Goal: Task Accomplishment & Management: Complete application form

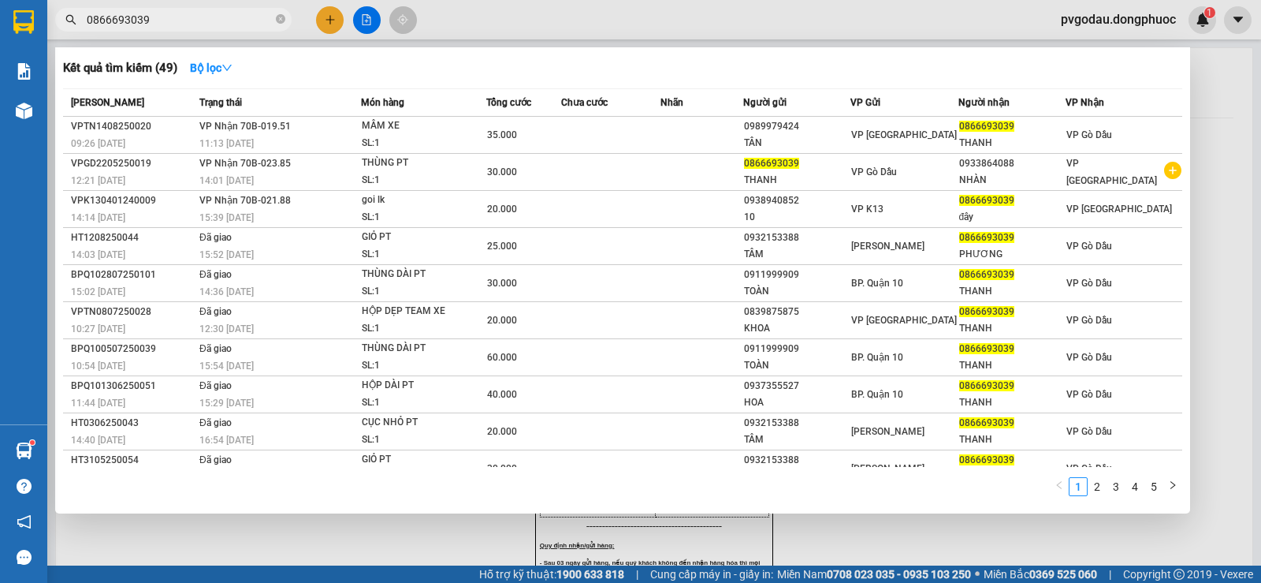
click at [275, 22] on span "0866693039" at bounding box center [173, 20] width 237 height 24
click at [277, 21] on icon "close-circle" at bounding box center [280, 18] width 9 height 9
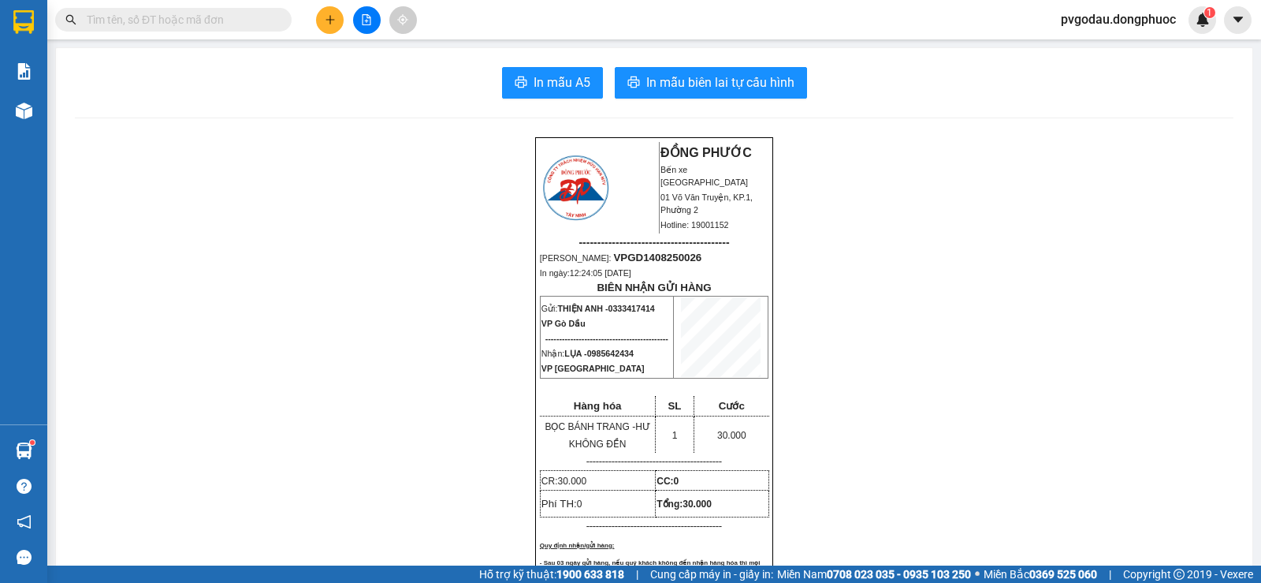
click at [227, 20] on input "text" at bounding box center [180, 19] width 186 height 17
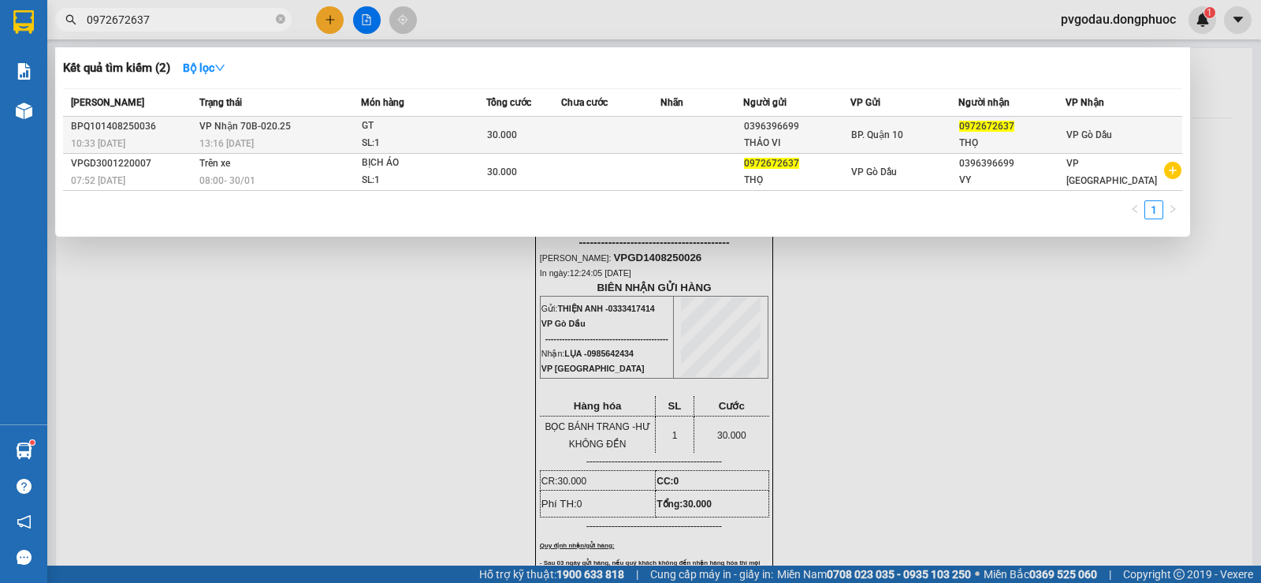
type input "0972672637"
click at [408, 145] on div "SL: 1" at bounding box center [421, 143] width 118 height 17
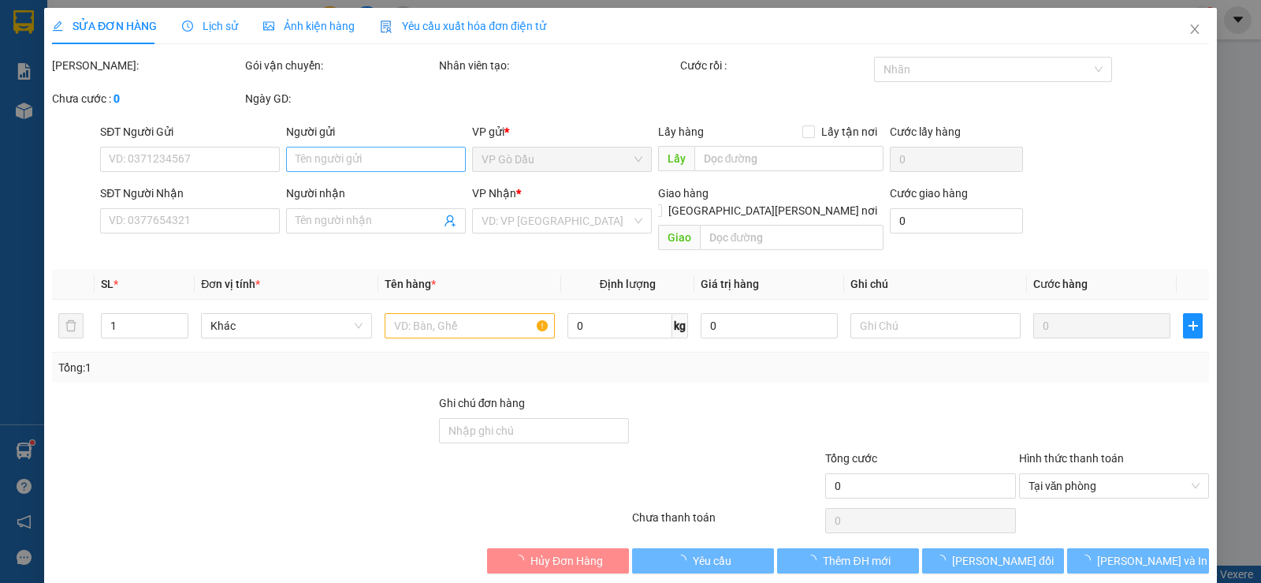
type input "0396396699"
type input "THẢO VI"
type input "0972672637"
type input "THỌ"
type input "30.000"
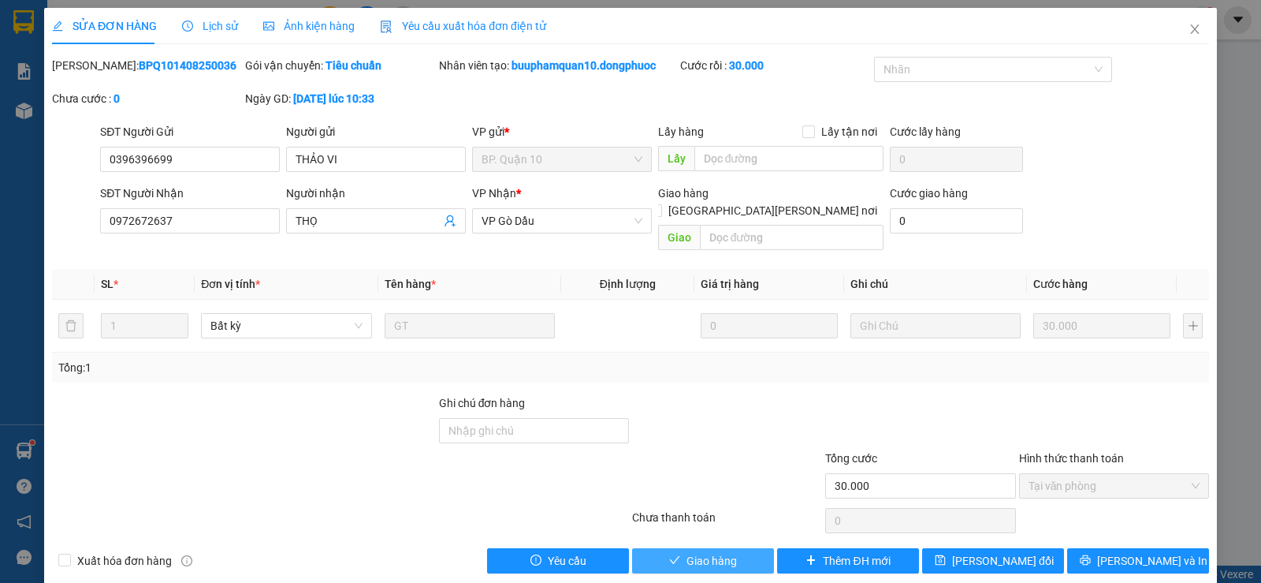
click at [672, 554] on icon "check" at bounding box center [674, 559] width 11 height 11
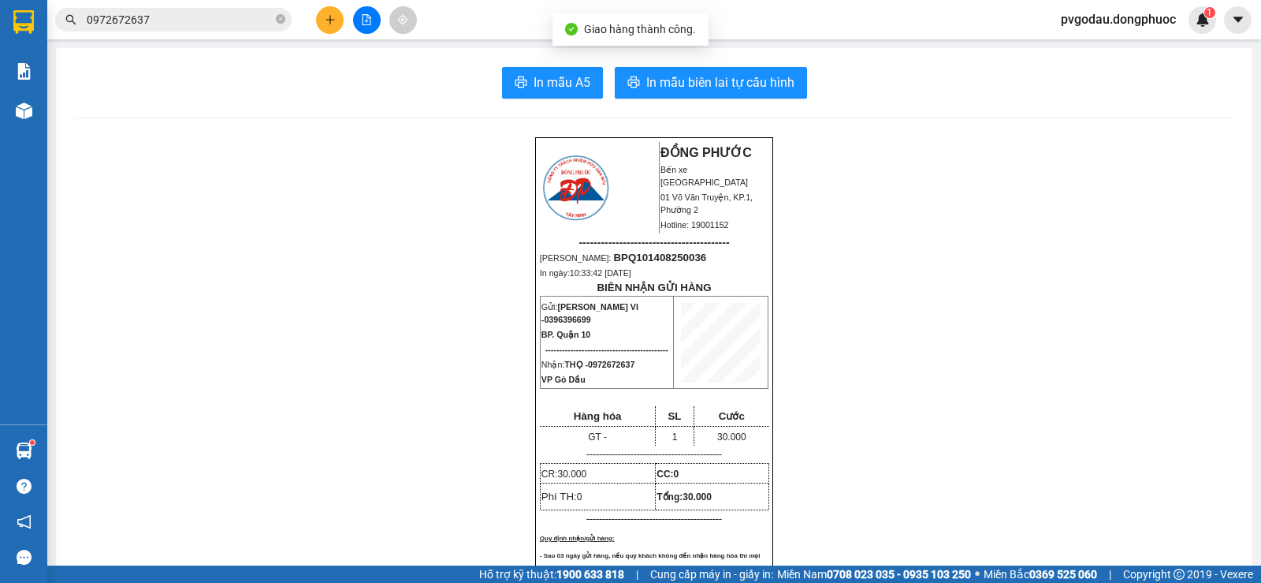
scroll to position [473, 0]
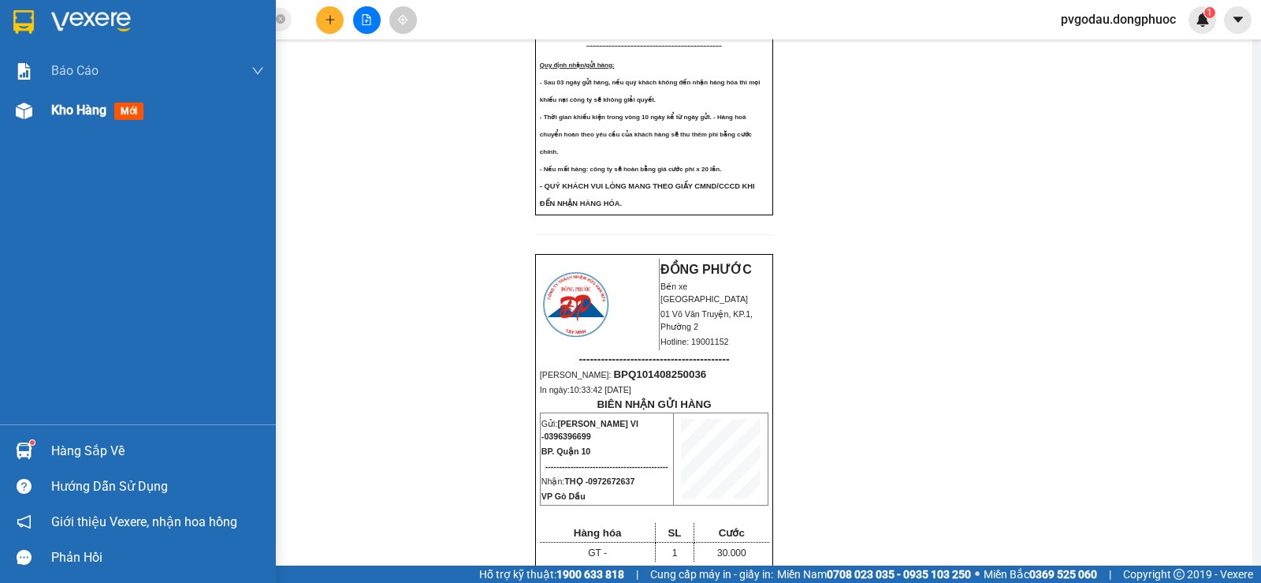
click at [114, 117] on div "Kho hàng mới" at bounding box center [100, 110] width 99 height 20
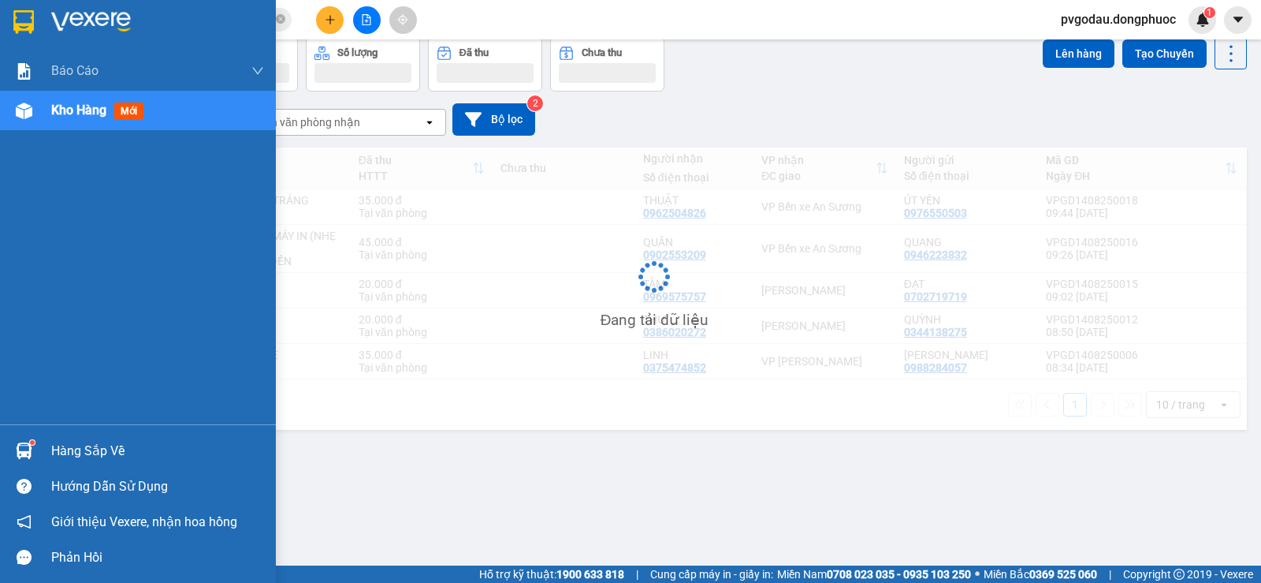
scroll to position [73, 0]
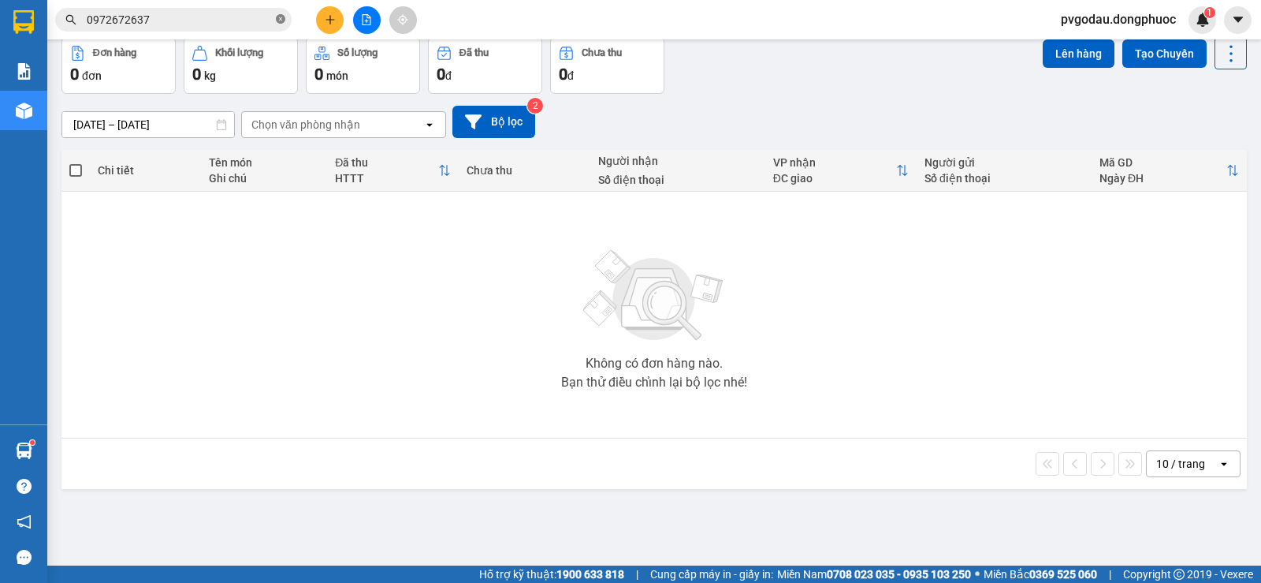
click at [278, 20] on icon "close-circle" at bounding box center [280, 18] width 9 height 9
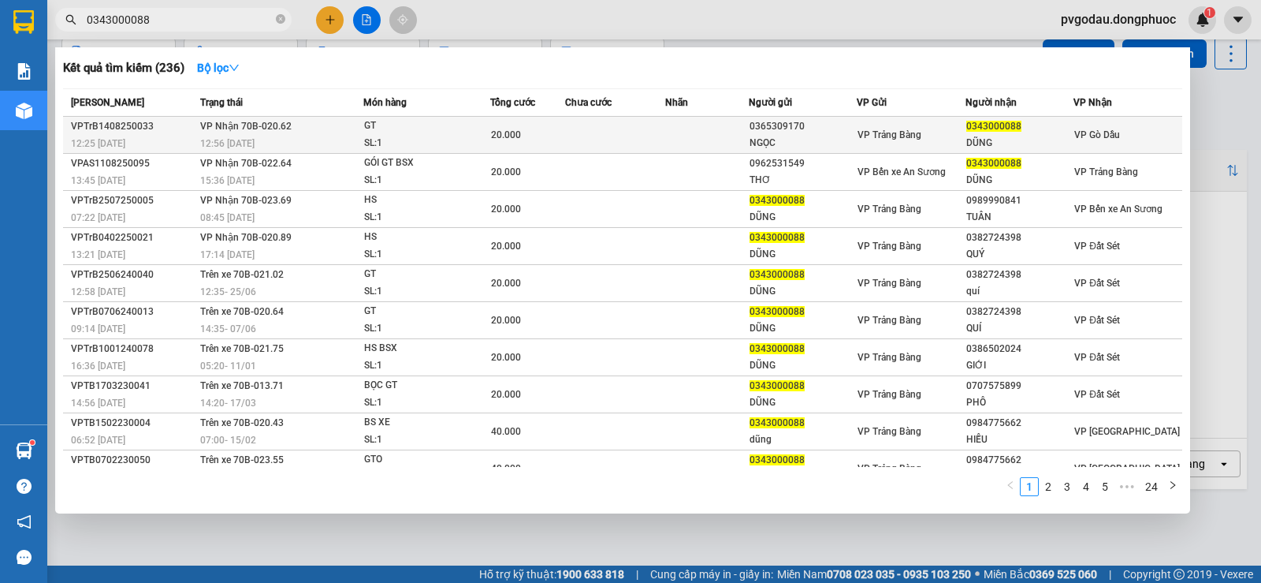
type input "0343000088"
click at [240, 136] on div "12:56 [DATE]" at bounding box center [281, 143] width 162 height 17
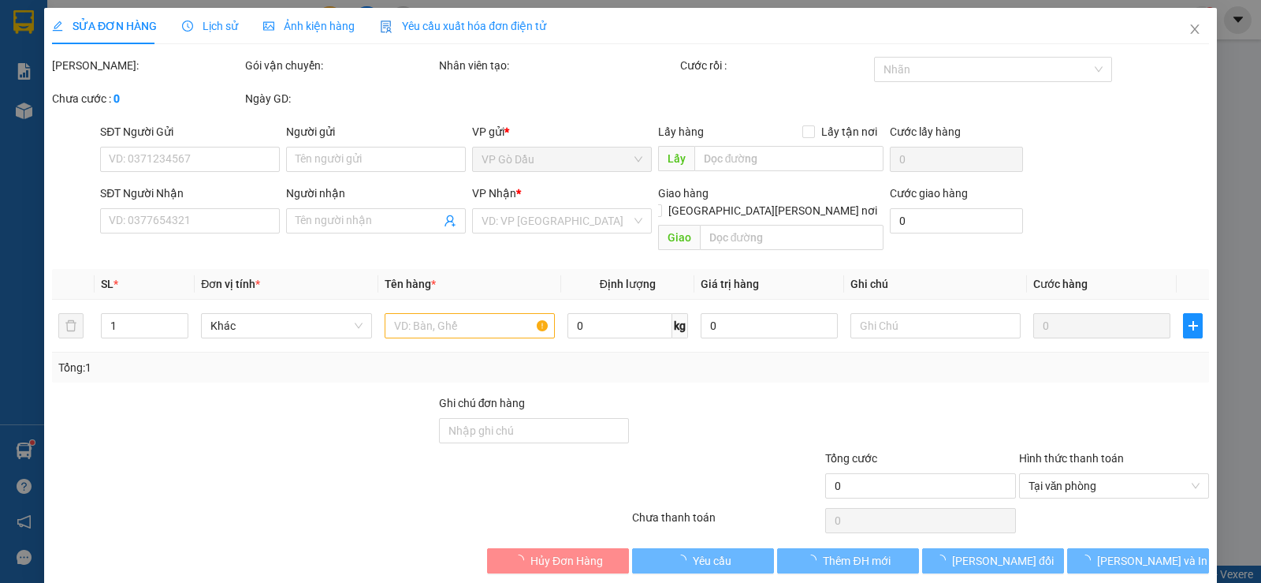
type input "0365309170"
type input "NGỌC"
type input "0343000088"
type input "DŨNG"
type input "20.000"
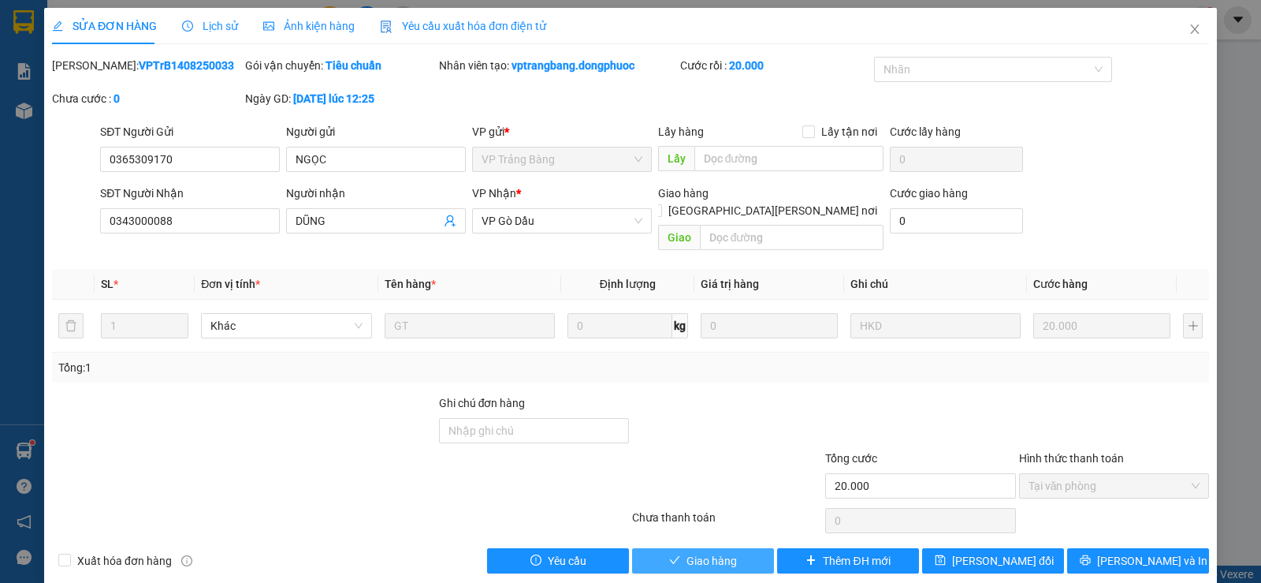
click at [719, 552] on span "Giao hàng" at bounding box center [712, 560] width 50 height 17
